Goal: Transaction & Acquisition: Purchase product/service

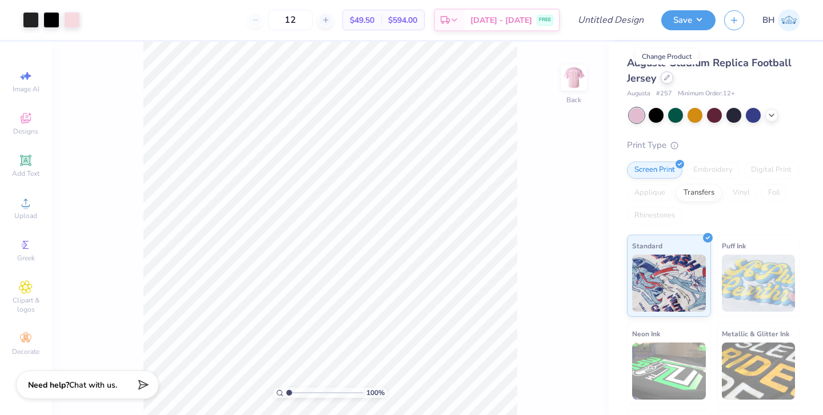
click at [667, 78] on icon at bounding box center [667, 78] width 6 height 6
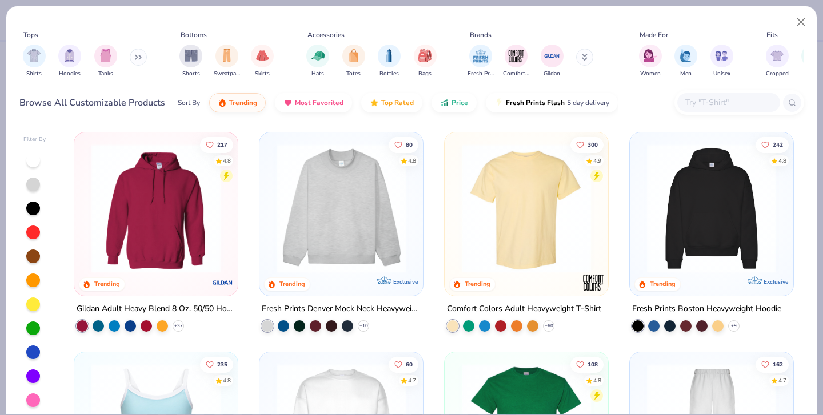
scroll to position [-1, 0]
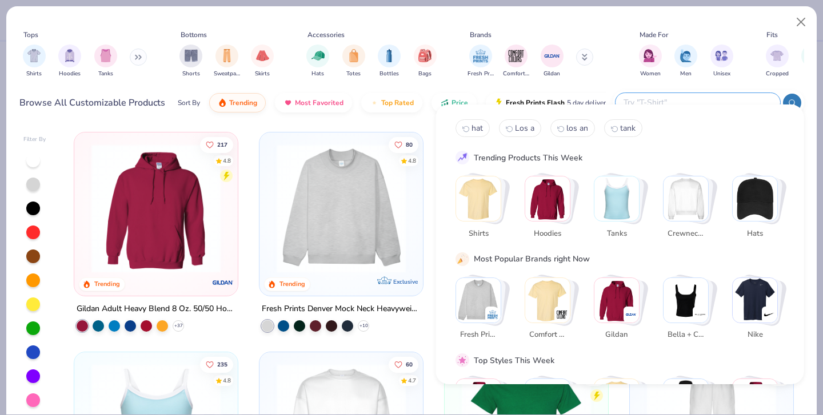
click at [721, 96] on input "text" at bounding box center [697, 102] width 150 height 13
type input "jersey"
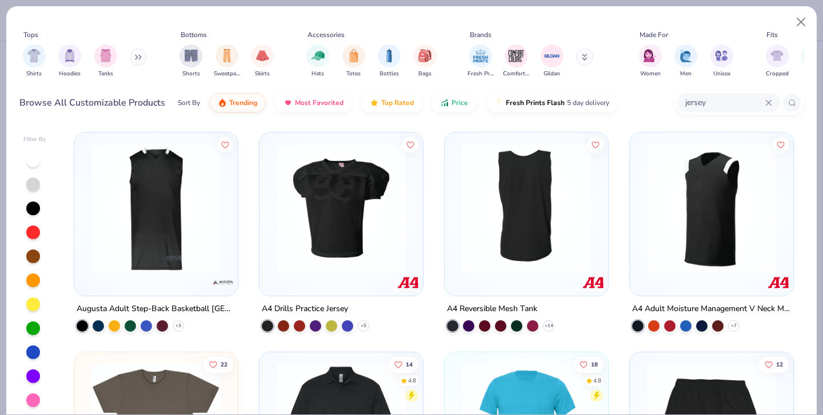
click at [138, 51] on button at bounding box center [138, 57] width 17 height 17
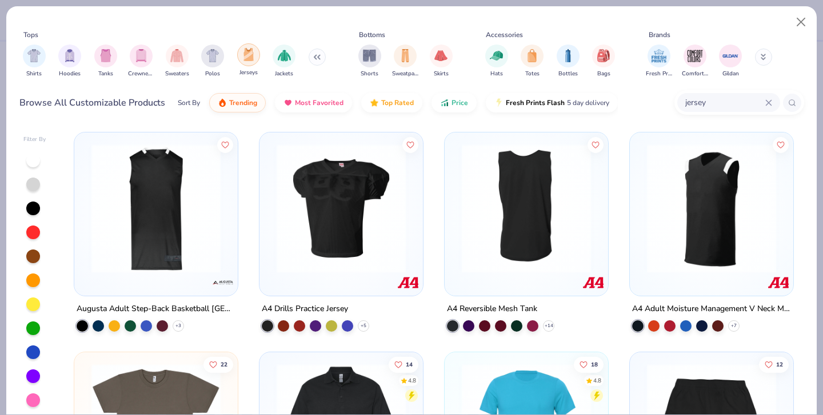
click at [242, 49] on div "filter for Jerseys" at bounding box center [248, 54] width 23 height 23
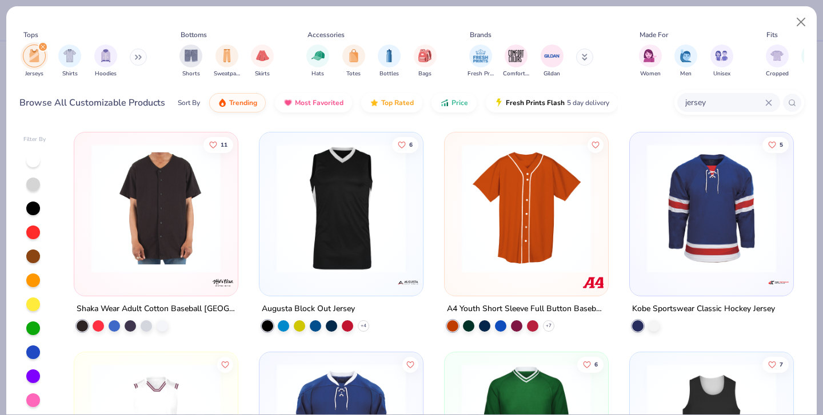
click at [771, 99] on icon at bounding box center [768, 102] width 7 height 7
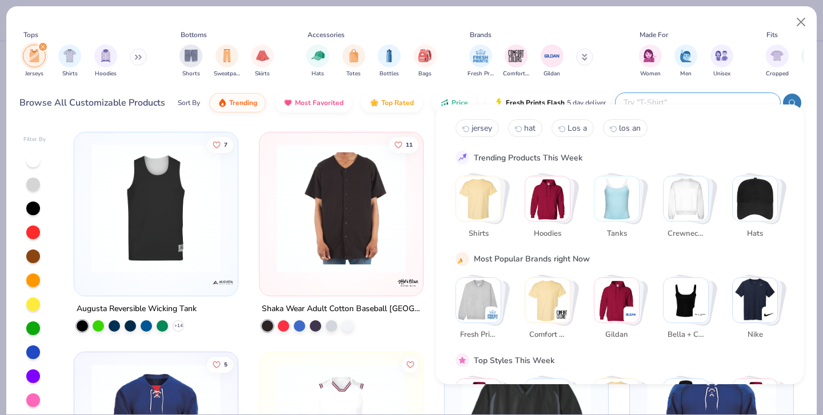
click at [480, 101] on div "Sort By Trending Most Favorited Top Rated Price Fresh Prints Flash 5 day delive…" at bounding box center [392, 103] width 428 height 32
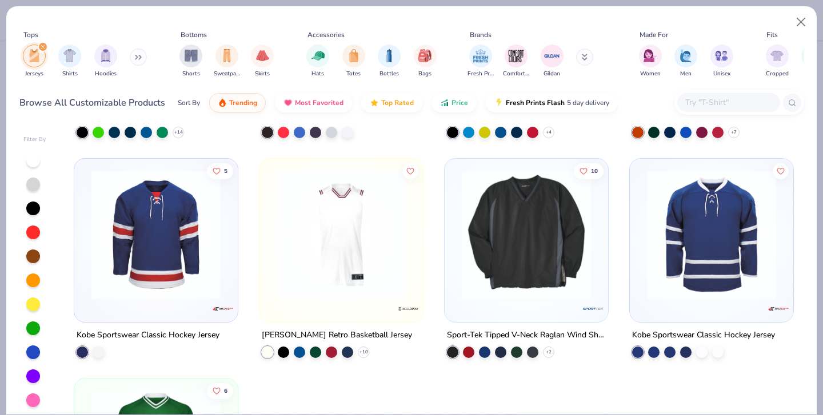
scroll to position [215, 0]
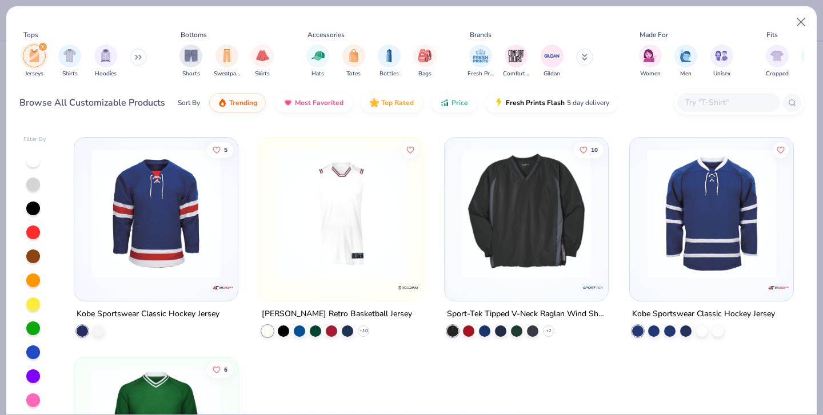
click at [491, 202] on img at bounding box center [526, 213] width 141 height 129
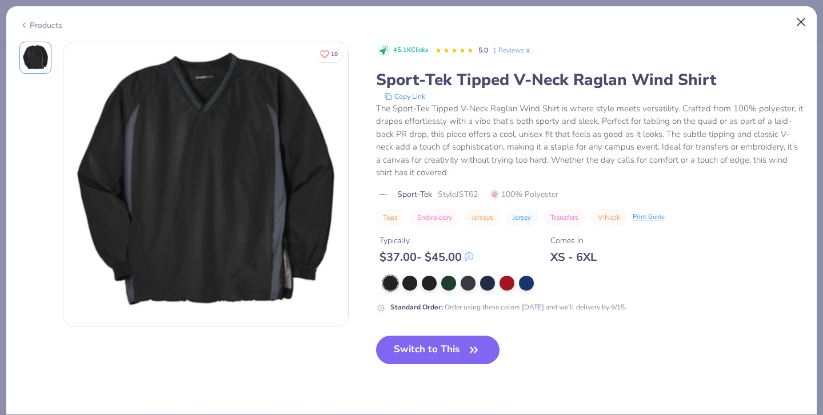
click at [796, 23] on button "Close" at bounding box center [801, 22] width 22 height 22
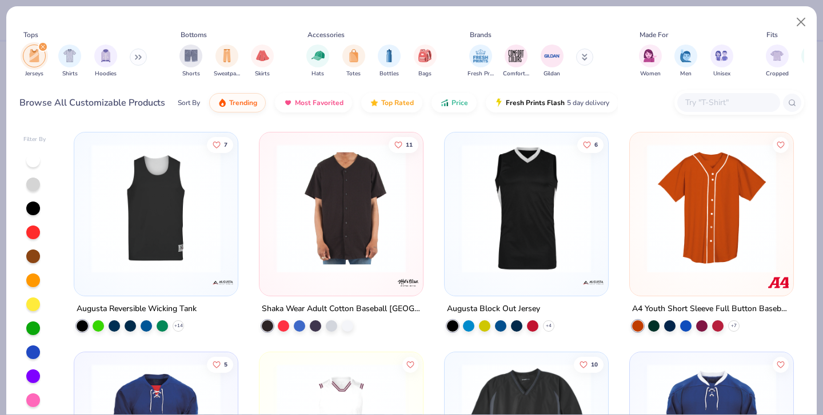
click at [137, 55] on icon at bounding box center [136, 57] width 2 height 4
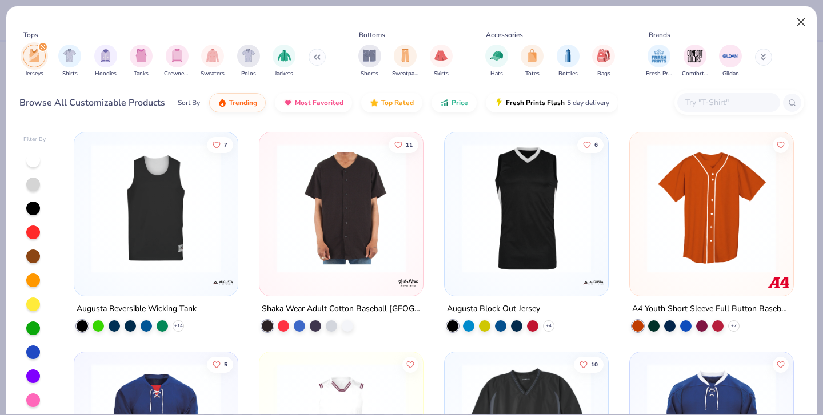
click at [802, 23] on button "Close" at bounding box center [801, 22] width 22 height 22
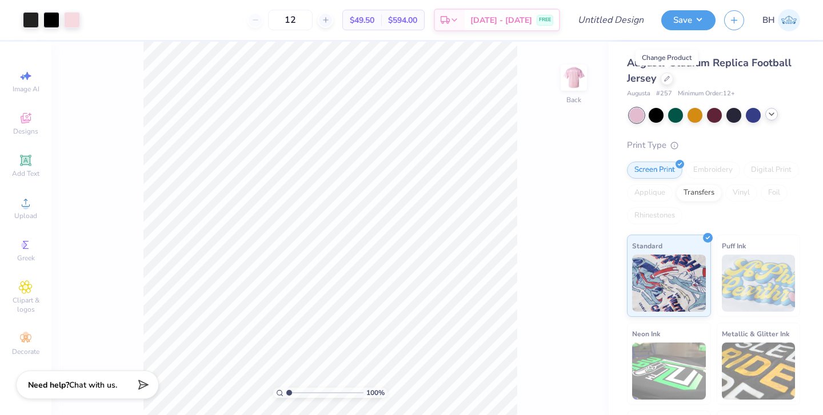
click at [772, 114] on polyline at bounding box center [771, 114] width 5 height 2
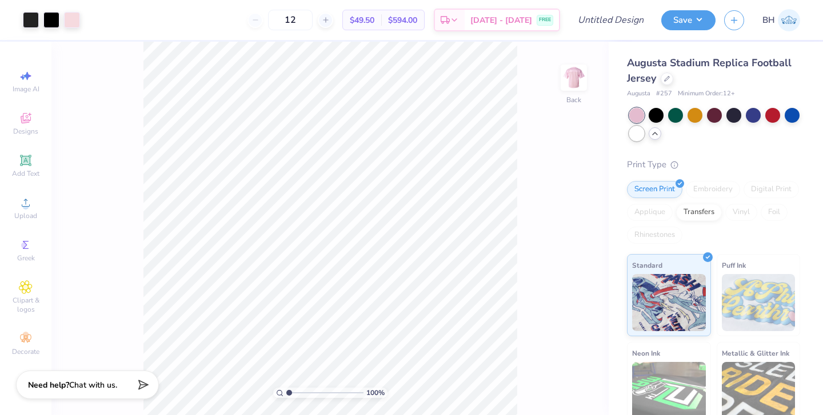
click at [634, 137] on div at bounding box center [636, 133] width 15 height 15
click at [567, 81] on img at bounding box center [574, 78] width 46 height 46
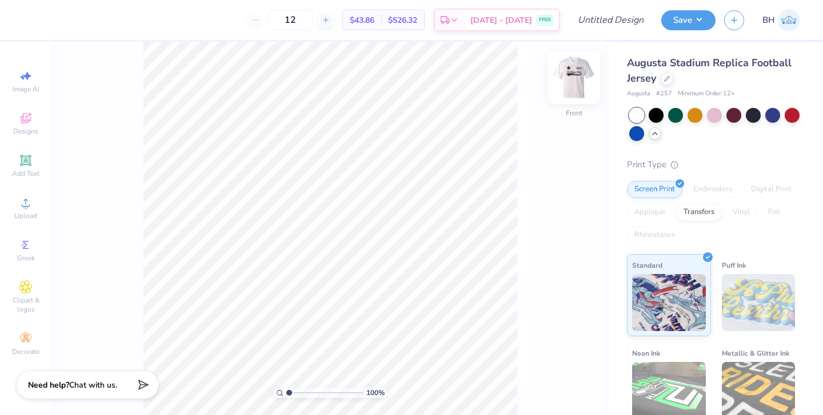
click at [572, 82] on img at bounding box center [574, 78] width 46 height 46
click at [78, 23] on div at bounding box center [72, 19] width 16 height 16
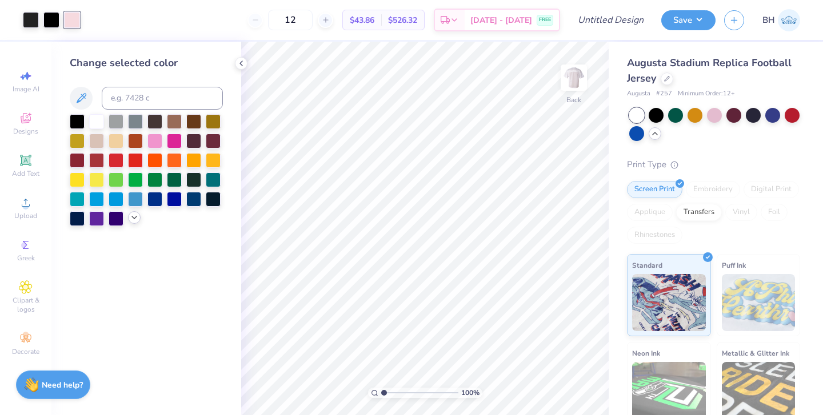
click at [138, 221] on icon at bounding box center [134, 217] width 9 height 9
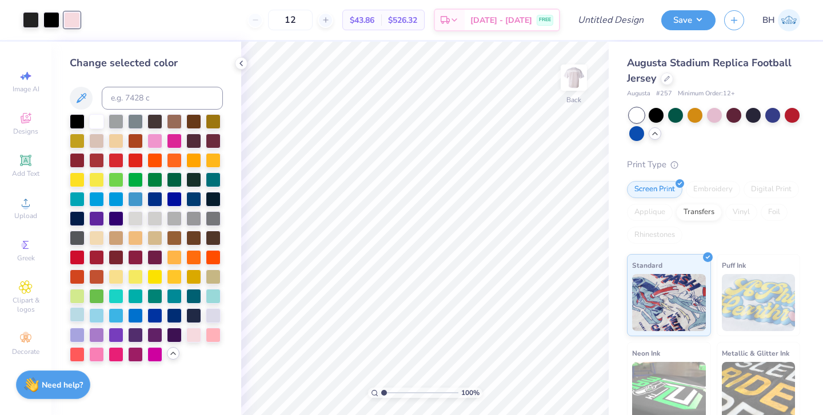
click at [79, 318] on div at bounding box center [77, 314] width 15 height 15
click at [102, 123] on div at bounding box center [96, 120] width 15 height 15
click at [51, 23] on div at bounding box center [51, 19] width 16 height 16
click at [77, 315] on div at bounding box center [77, 314] width 15 height 15
click at [35, 19] on div at bounding box center [31, 19] width 16 height 16
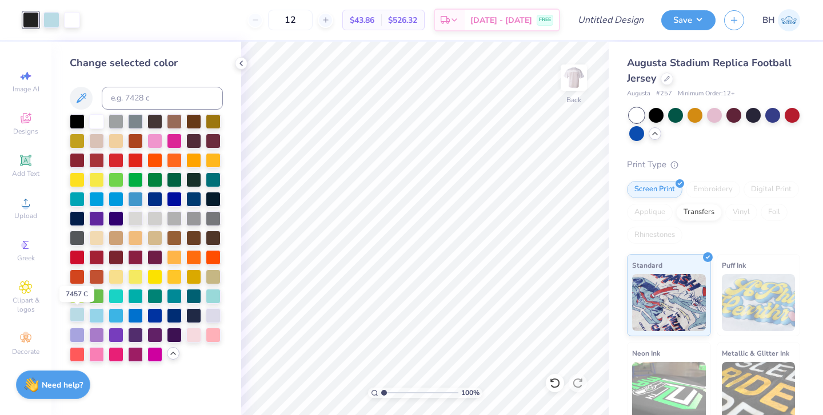
click at [79, 318] on div at bounding box center [77, 314] width 15 height 15
click at [95, 320] on div at bounding box center [96, 314] width 15 height 15
click at [121, 318] on div at bounding box center [116, 314] width 15 height 15
click at [175, 316] on div at bounding box center [174, 314] width 15 height 15
click at [708, 118] on div at bounding box center [714, 114] width 15 height 15
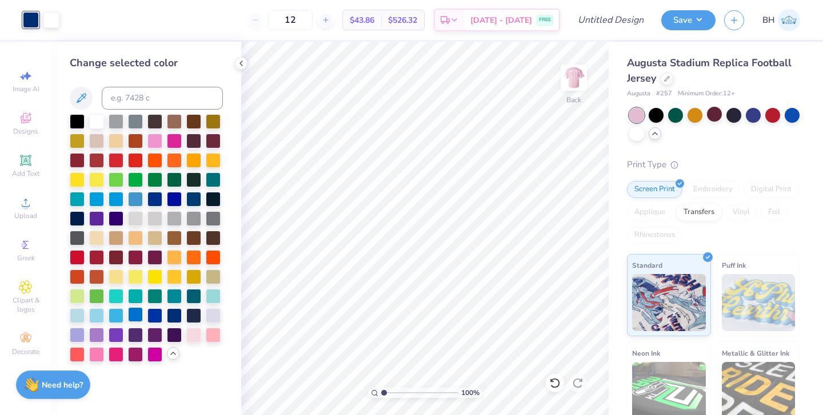
click at [138, 319] on div at bounding box center [135, 314] width 15 height 15
click at [211, 299] on div at bounding box center [213, 295] width 15 height 15
click at [153, 204] on div at bounding box center [154, 198] width 15 height 15
click at [135, 201] on div at bounding box center [135, 198] width 15 height 15
click at [113, 197] on div at bounding box center [116, 198] width 15 height 15
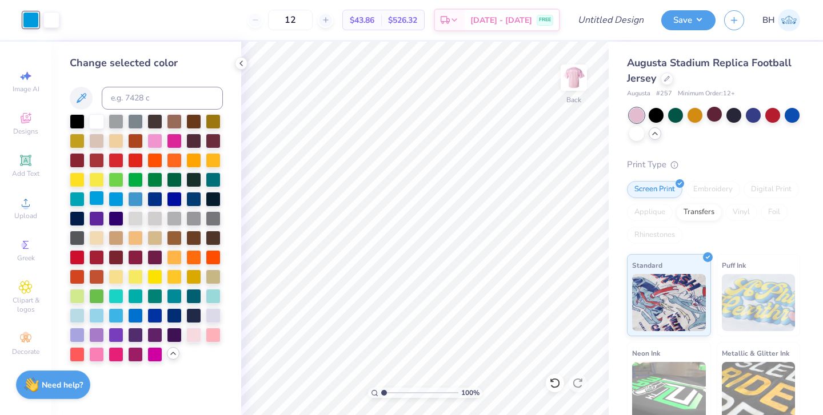
click at [101, 199] on div at bounding box center [96, 198] width 15 height 15
click at [158, 203] on div at bounding box center [154, 198] width 15 height 15
click at [737, 119] on div at bounding box center [733, 114] width 15 height 15
click at [194, 339] on div at bounding box center [193, 334] width 15 height 15
click at [213, 338] on div at bounding box center [213, 334] width 15 height 15
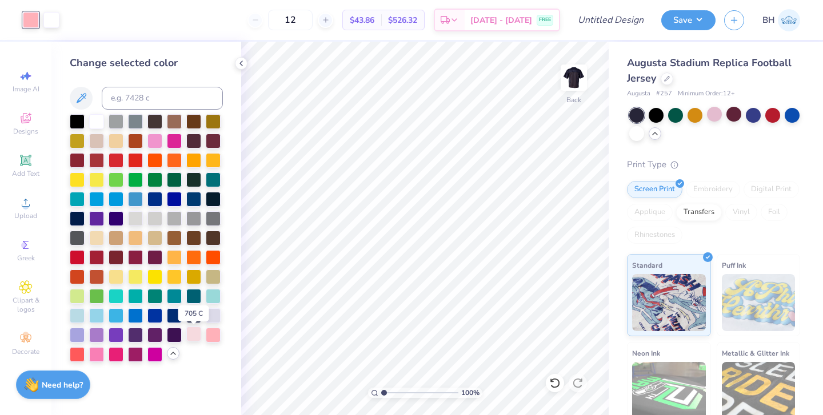
click at [199, 335] on div at bounding box center [193, 334] width 15 height 15
click at [697, 117] on div at bounding box center [694, 114] width 15 height 15
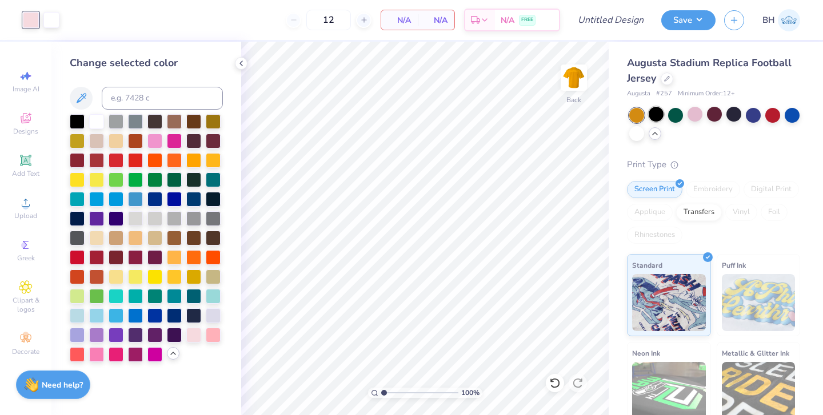
click at [660, 116] on div at bounding box center [655, 114] width 15 height 15
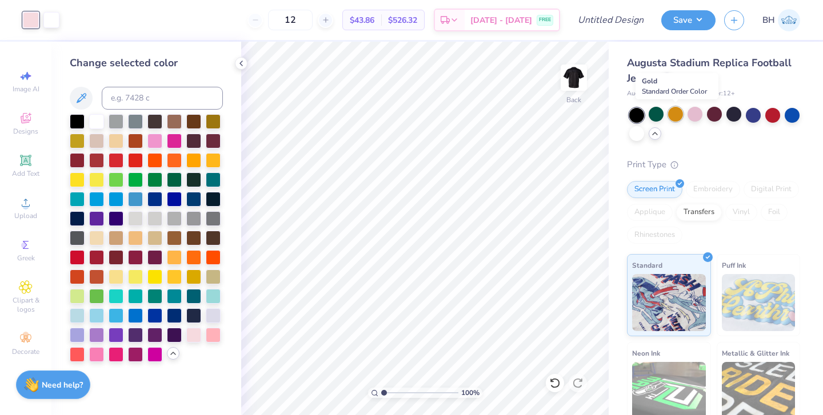
click at [676, 117] on div at bounding box center [675, 114] width 15 height 15
click at [697, 117] on div at bounding box center [694, 114] width 15 height 15
click at [716, 118] on div at bounding box center [714, 114] width 15 height 15
click at [736, 118] on div at bounding box center [733, 114] width 15 height 15
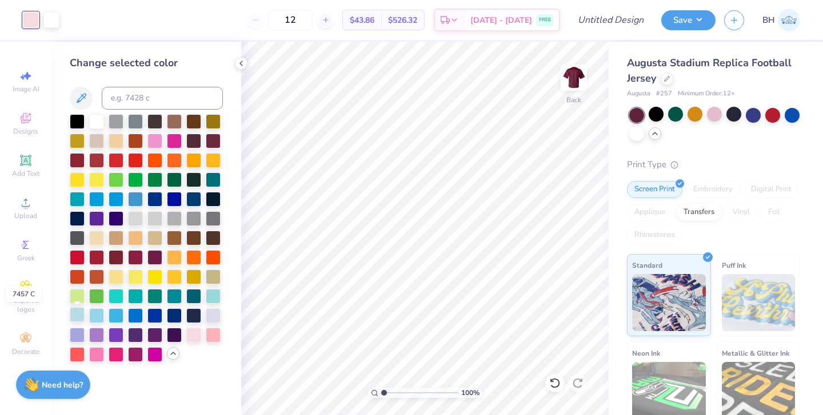
click at [81, 318] on div at bounding box center [77, 314] width 15 height 15
click at [95, 125] on div at bounding box center [96, 120] width 15 height 15
click at [200, 342] on div at bounding box center [193, 334] width 15 height 15
click at [554, 381] on icon at bounding box center [554, 383] width 11 height 11
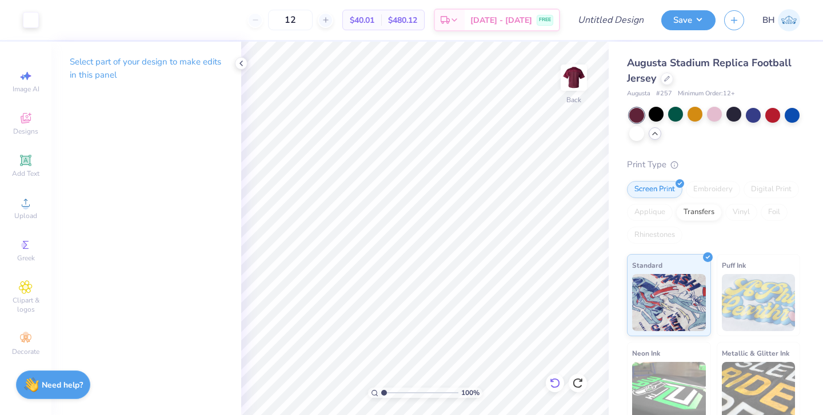
click at [557, 386] on icon at bounding box center [555, 383] width 10 height 10
click at [26, 22] on div at bounding box center [31, 19] width 16 height 16
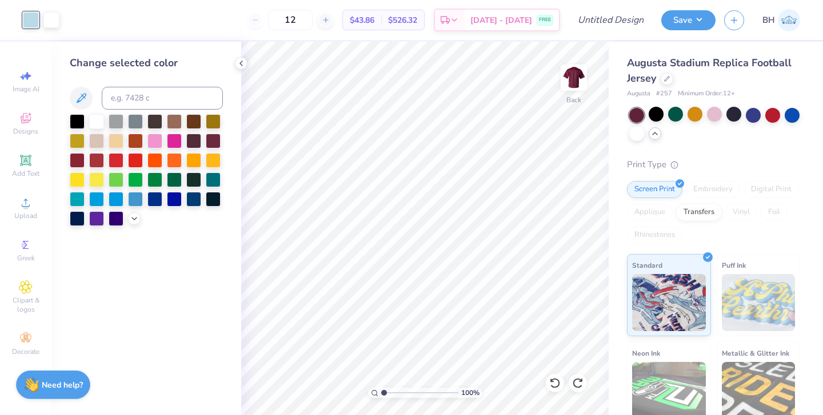
click at [125, 221] on div at bounding box center [146, 170] width 153 height 112
click at [134, 222] on icon at bounding box center [134, 217] width 9 height 9
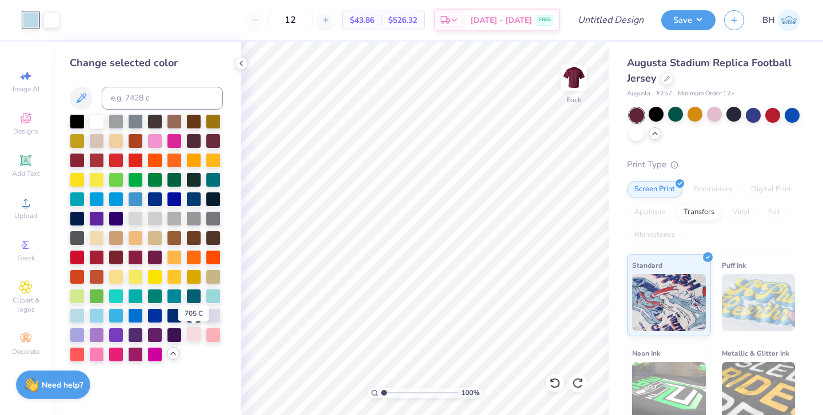
click at [193, 332] on div at bounding box center [193, 334] width 15 height 15
click at [792, 120] on div at bounding box center [791, 114] width 15 height 15
click at [717, 119] on div at bounding box center [714, 114] width 15 height 15
click at [74, 315] on div at bounding box center [77, 314] width 15 height 15
click at [640, 133] on div at bounding box center [636, 133] width 15 height 15
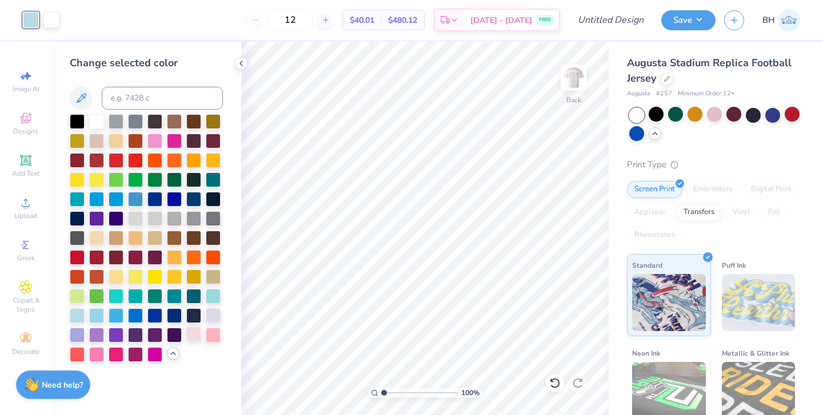
click at [195, 339] on div at bounding box center [193, 334] width 15 height 15
click at [214, 339] on div at bounding box center [213, 334] width 15 height 15
click at [189, 94] on input at bounding box center [162, 98] width 121 height 23
type input "9"
type input "705"
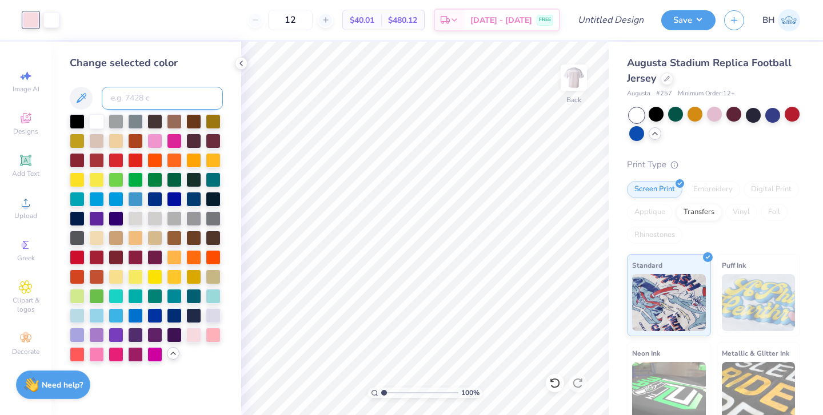
type input "c"
type input "189"
